Goal: Task Accomplishment & Management: Manage account settings

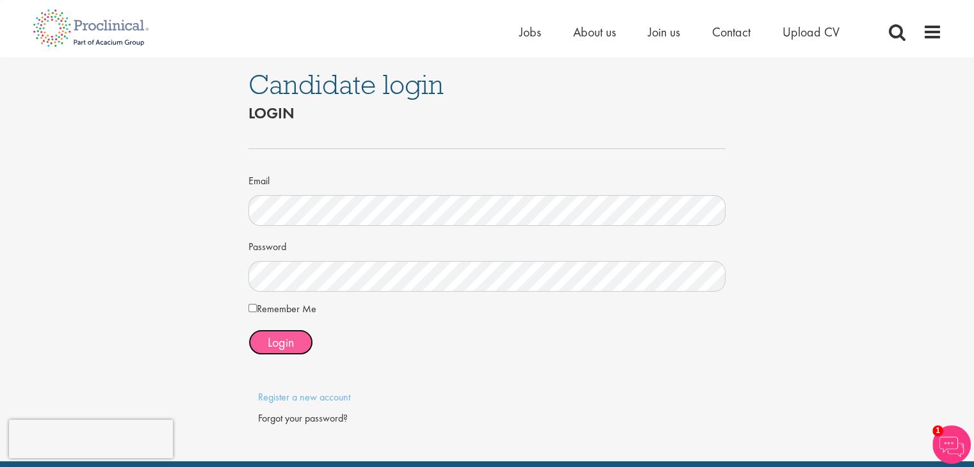
click at [287, 342] on span "Login" at bounding box center [281, 342] width 26 height 17
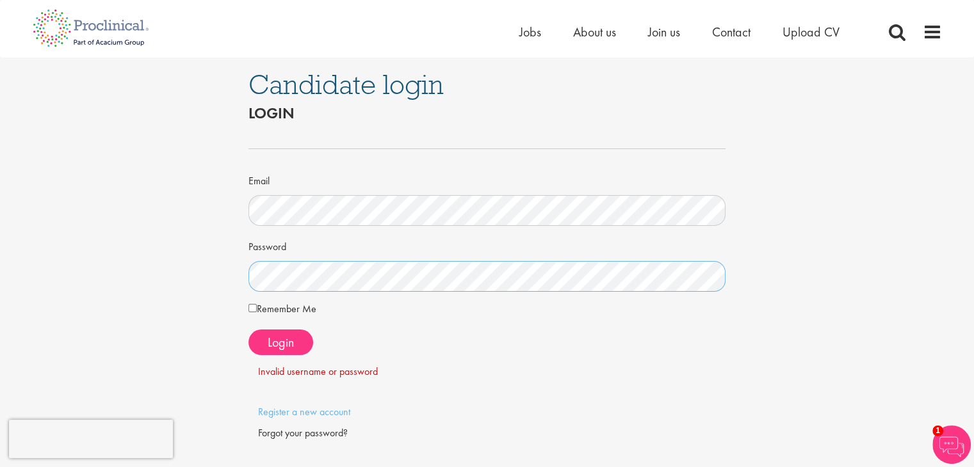
click at [222, 276] on div "Candidate login Login Email Password Remember Me" at bounding box center [486, 267] width 993 height 419
click at [202, 273] on div "Candidate login Login Email Password Remember Me" at bounding box center [486, 267] width 993 height 419
click at [310, 431] on div "Forgot your password?" at bounding box center [487, 433] width 458 height 15
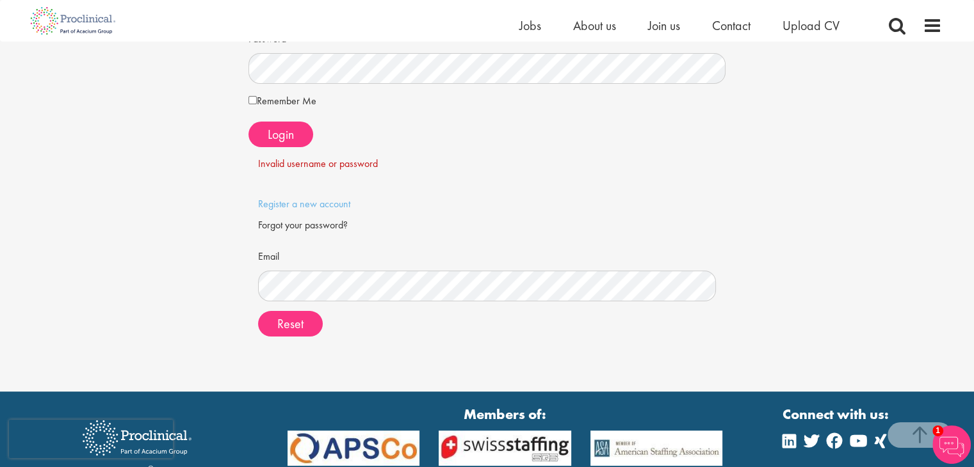
scroll to position [192, 0]
click at [258, 311] on button "Reset" at bounding box center [290, 324] width 65 height 26
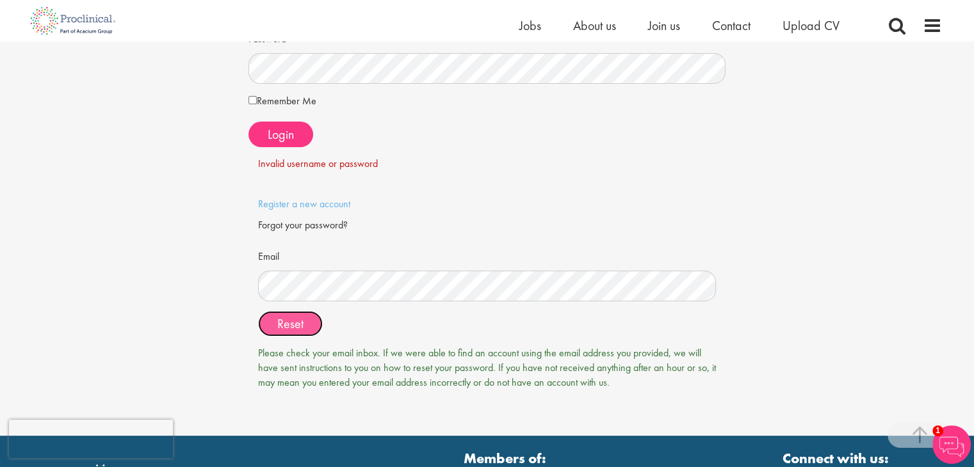
click at [300, 323] on span "Reset" at bounding box center [290, 324] width 26 height 17
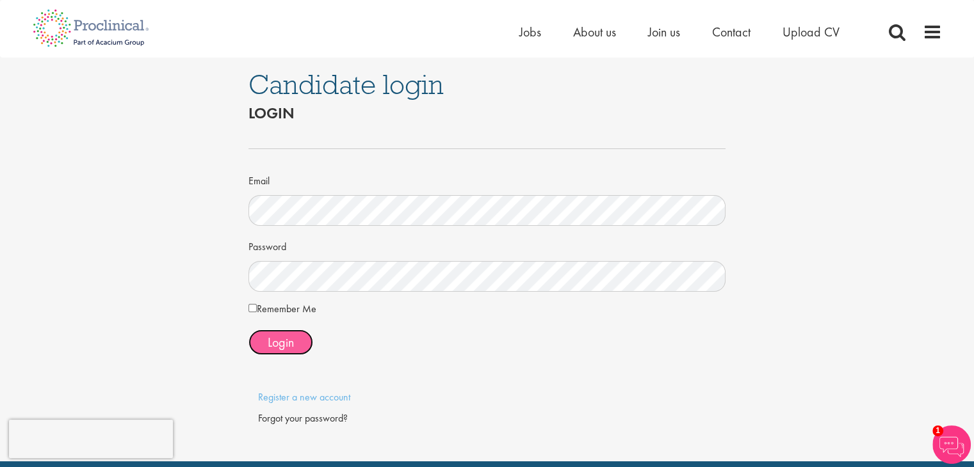
click at [299, 344] on button "Login" at bounding box center [280, 343] width 65 height 26
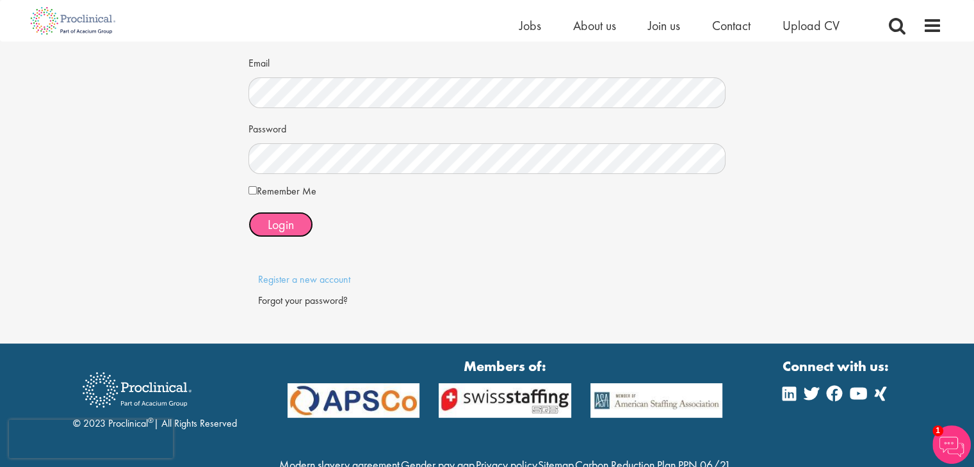
scroll to position [38, 0]
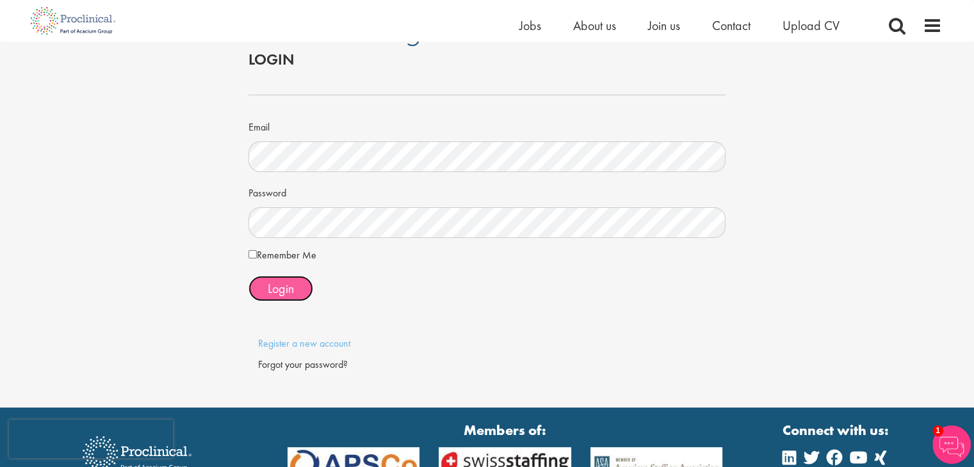
click at [278, 282] on span "Login" at bounding box center [281, 288] width 26 height 17
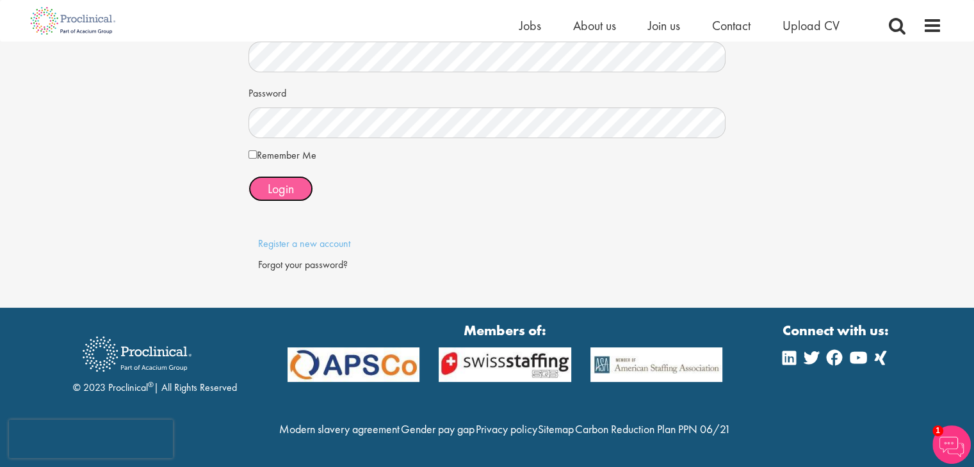
scroll to position [165, 0]
click at [274, 181] on span "Login" at bounding box center [281, 189] width 26 height 17
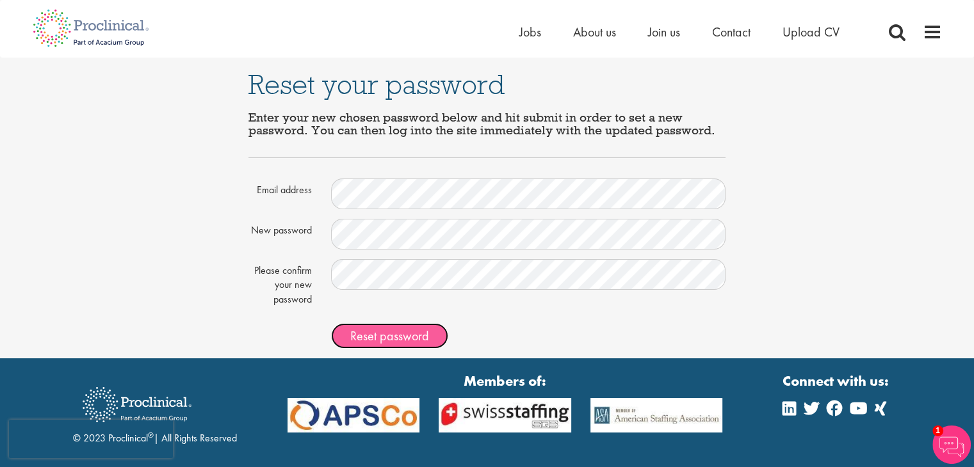
click at [410, 337] on span "Reset password" at bounding box center [389, 336] width 79 height 17
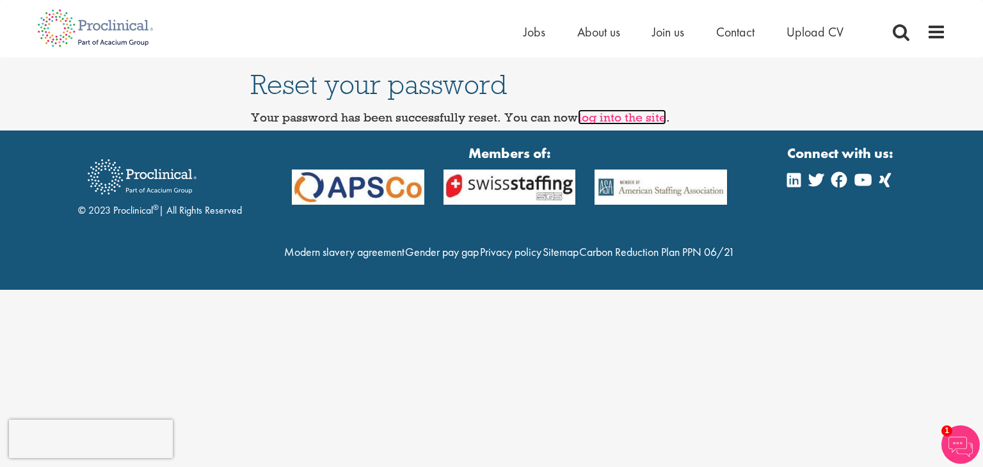
click at [625, 113] on link "log into the site" at bounding box center [622, 116] width 88 height 15
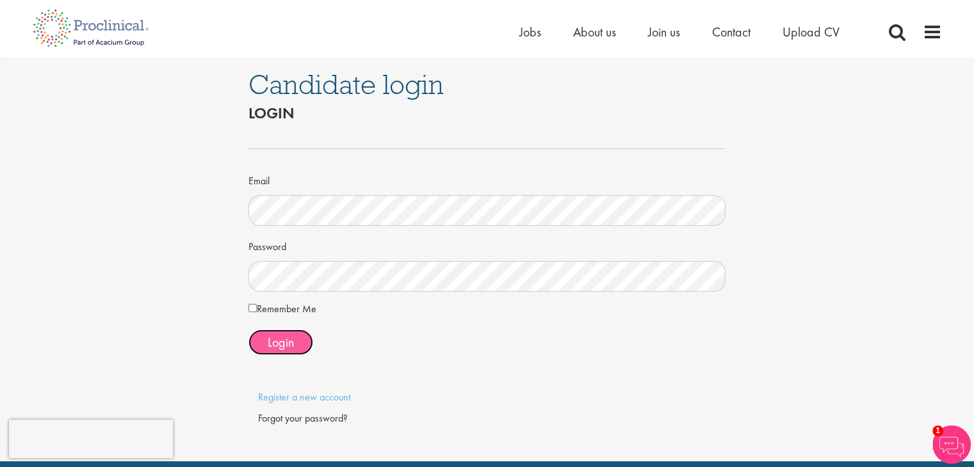
click at [289, 339] on span "Login" at bounding box center [281, 342] width 26 height 17
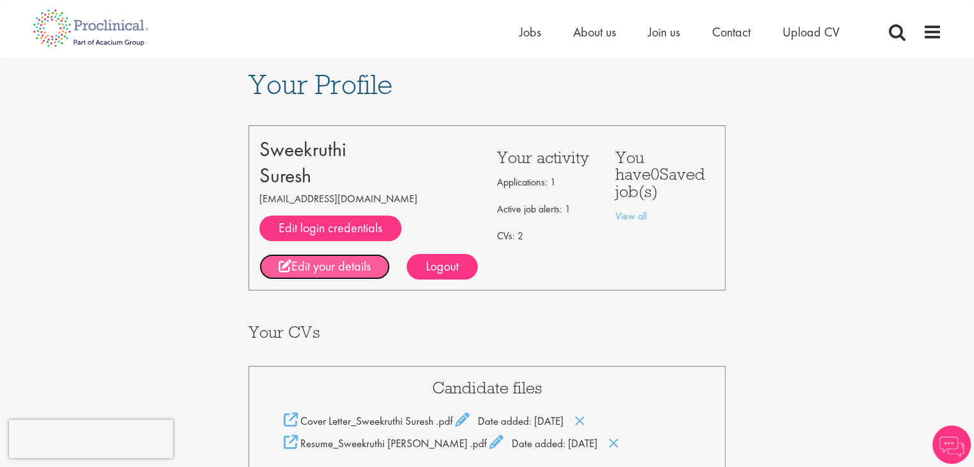
click at [331, 264] on link "Edit your details" at bounding box center [324, 267] width 131 height 26
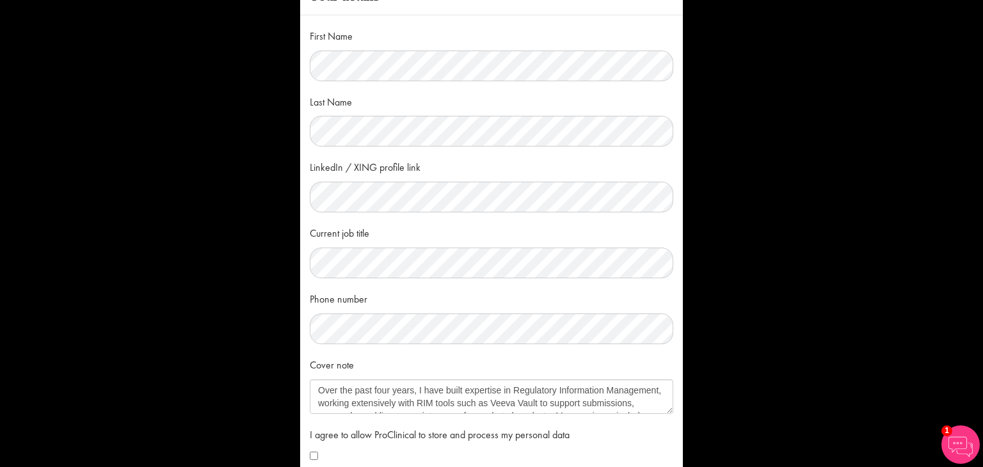
scroll to position [64, 0]
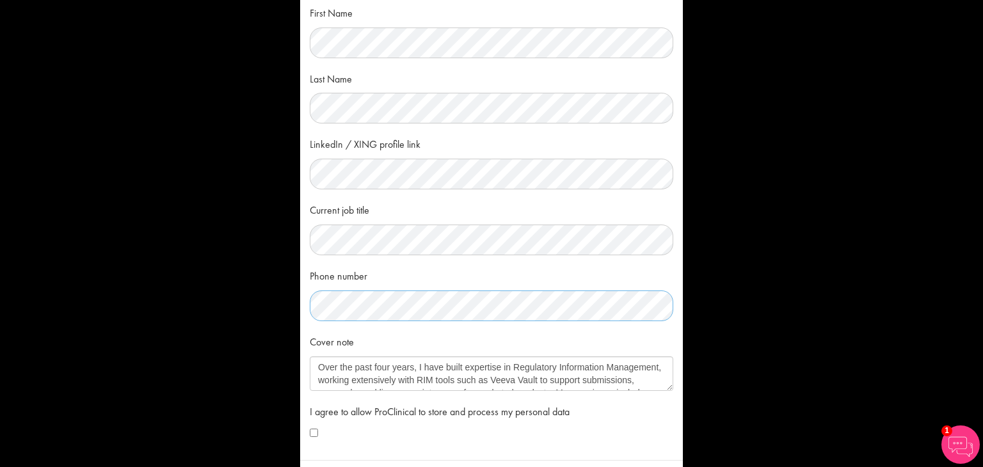
click at [253, 310] on div "× Your details First Name Last Name LinkedIn / XING profile link Current job ti…" at bounding box center [491, 233] width 983 height 467
click at [668, 389] on textarea "Over the past four years, I have built expertise in Regulatory Information Mana…" at bounding box center [492, 374] width 364 height 35
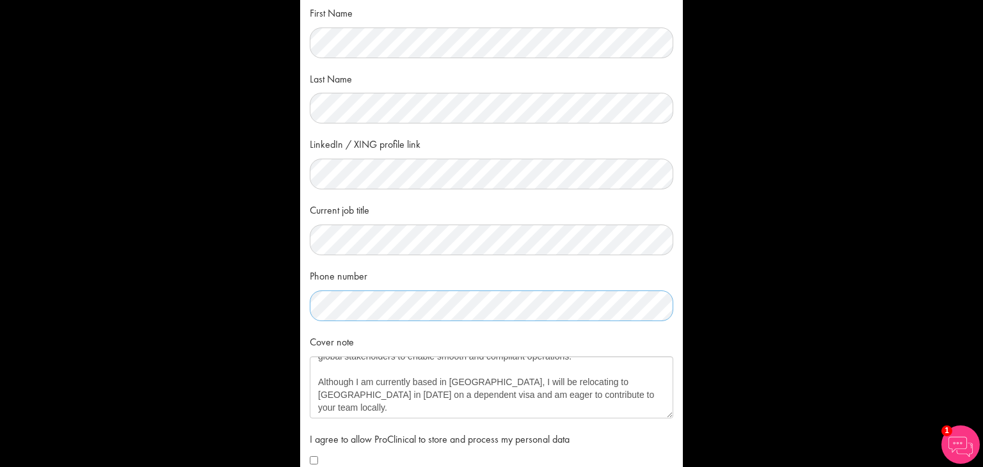
scroll to position [22, 0]
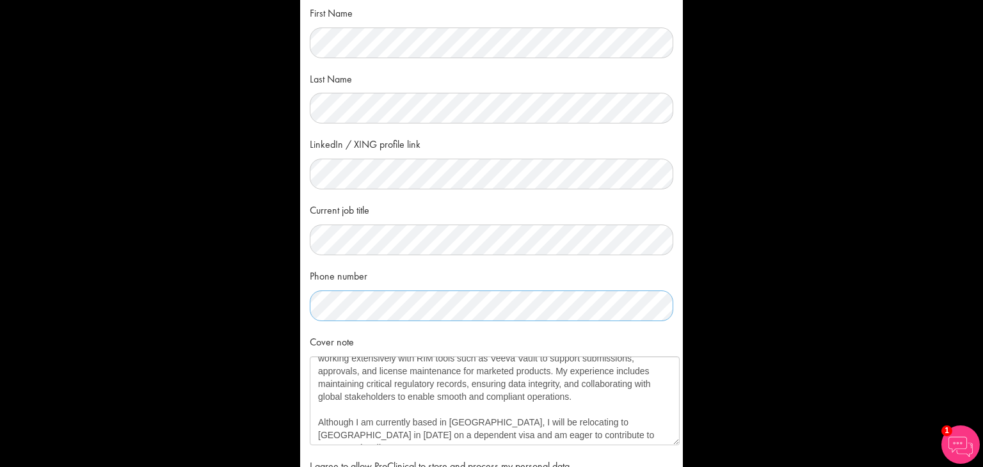
drag, startPoint x: 668, startPoint y: 389, endPoint x: 674, endPoint y: 444, distance: 55.4
click at [674, 444] on textarea "Over the past four years, I have built expertise in Regulatory Information Mana…" at bounding box center [495, 401] width 370 height 89
drag, startPoint x: 315, startPoint y: 424, endPoint x: 677, endPoint y: 440, distance: 362.0
click at [677, 440] on div "First Name Last Name LinkedIn / XING profile link Current job title Phone numbe…" at bounding box center [491, 253] width 383 height 523
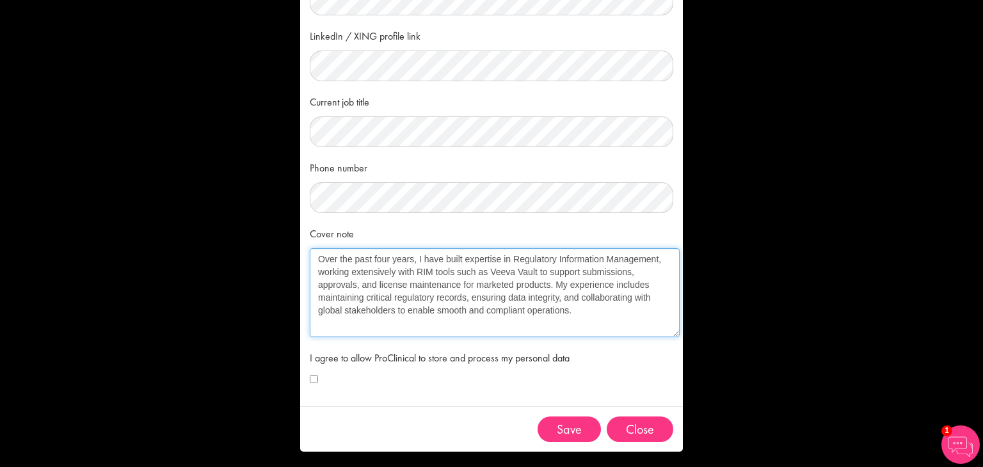
scroll to position [176, 0]
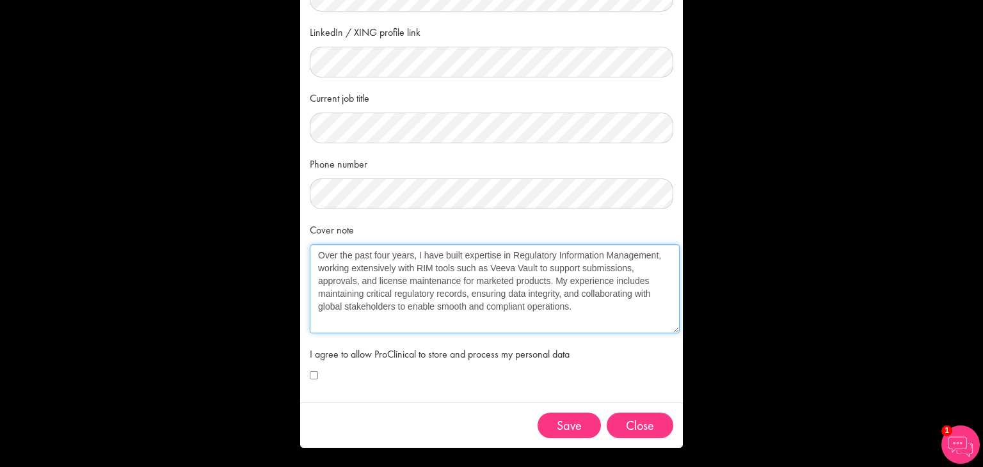
click at [441, 320] on textarea "Over the past four years, I have built expertise in Regulatory Information Mana…" at bounding box center [495, 289] width 370 height 89
click at [440, 323] on textarea "Over the past four years, I have built expertise in Regulatory Information Mana…" at bounding box center [495, 289] width 370 height 89
type textarea "Over the past four years, I have built expertise in Regulatory Information Mana…"
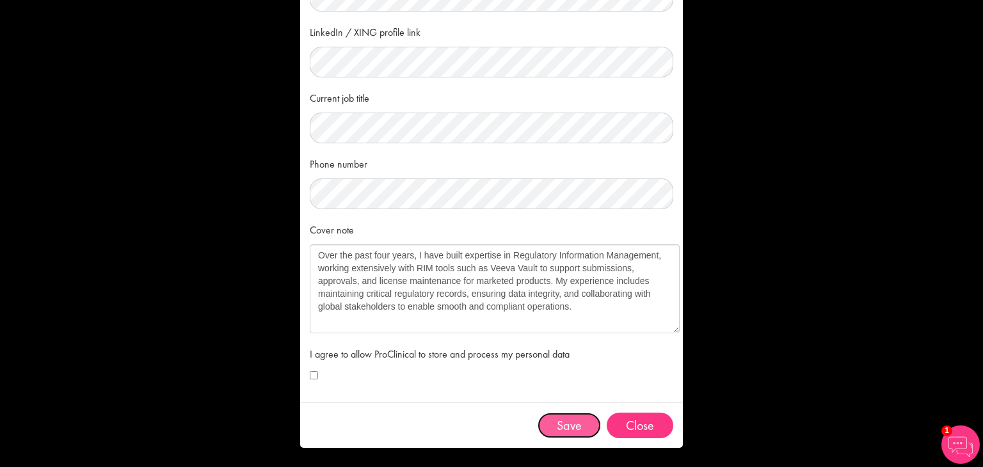
click at [578, 432] on button "Save" at bounding box center [569, 426] width 63 height 26
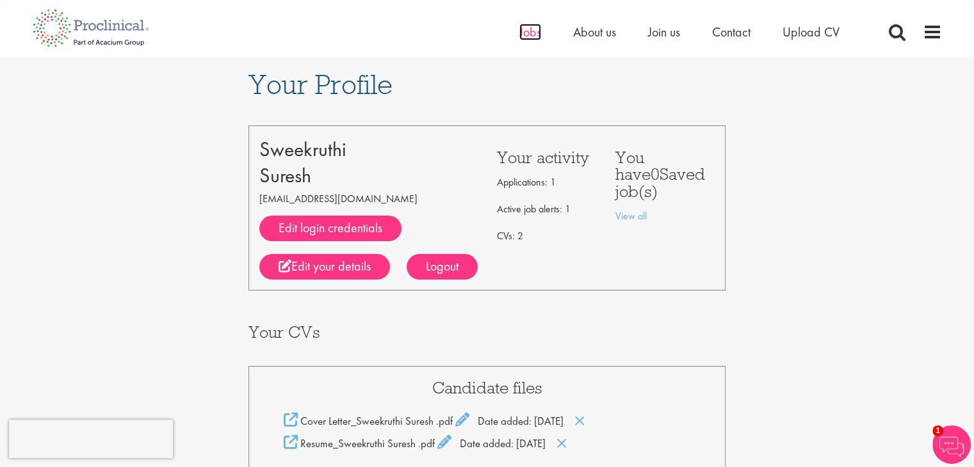
click at [526, 38] on span "Jobs" at bounding box center [530, 32] width 22 height 17
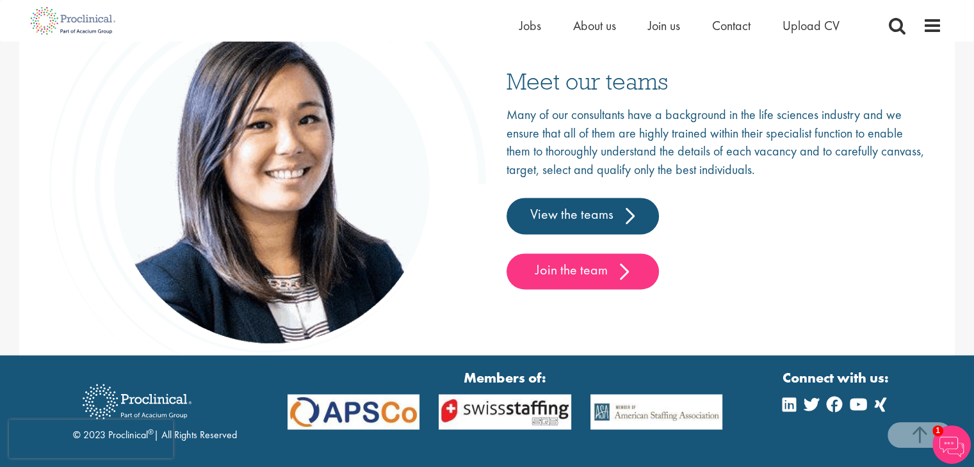
scroll to position [2059, 0]
